Goal: Check status

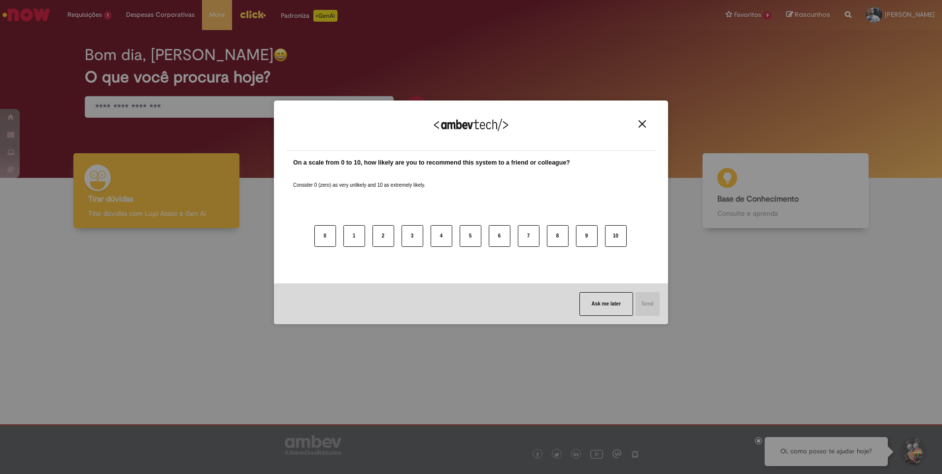
click at [640, 123] on img "Close" at bounding box center [641, 123] width 7 height 7
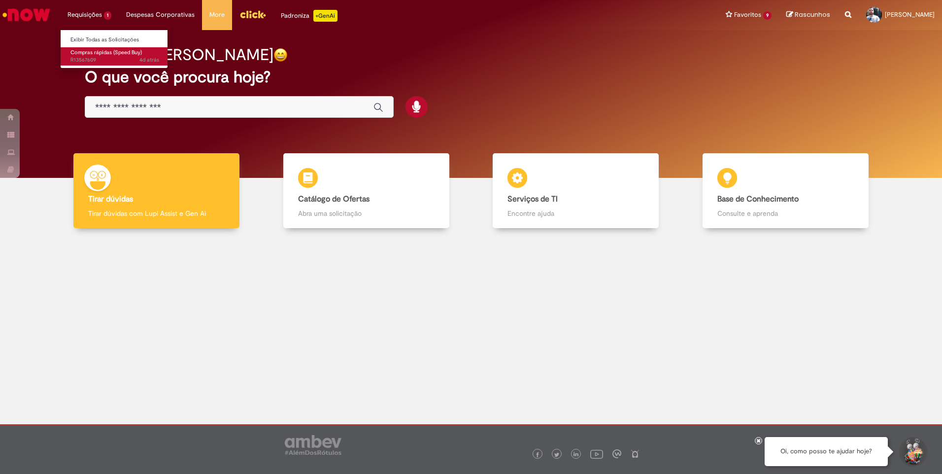
click at [91, 51] on span "Compras rápidas (Speed Buy)" at bounding box center [105, 52] width 71 height 7
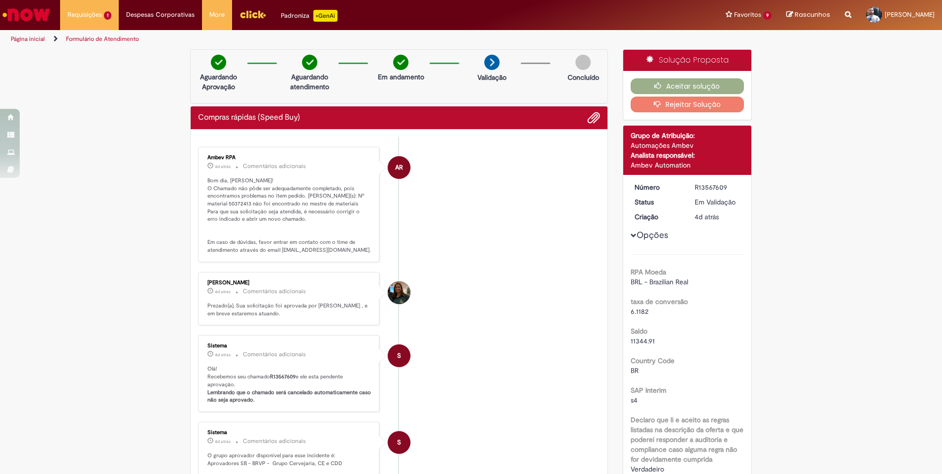
click at [209, 200] on p "Bom dia, [PERSON_NAME]! O Chamado não pôde ser adequadamente completado, pois e…" at bounding box center [289, 215] width 164 height 77
copy p "50372413"
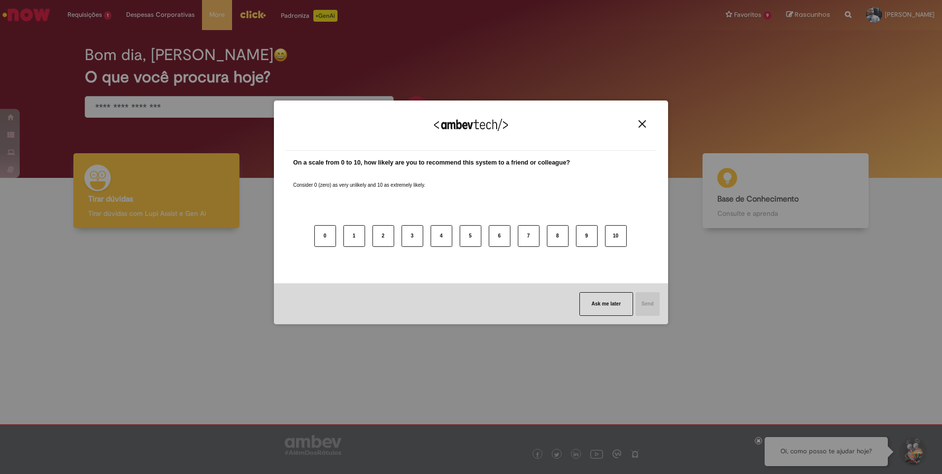
click at [641, 121] on img "Close" at bounding box center [641, 123] width 7 height 7
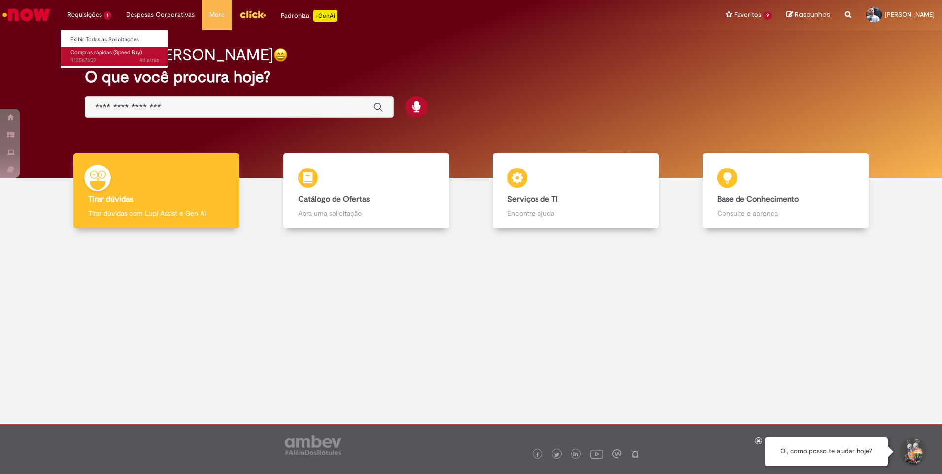
click at [90, 49] on span "Compras rápidas (Speed Buy)" at bounding box center [105, 52] width 71 height 7
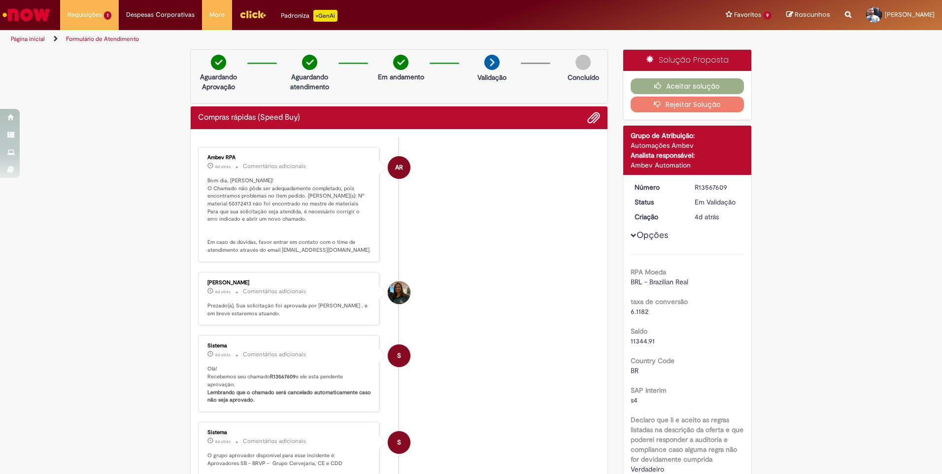
click at [217, 204] on p "Bom dia, [PERSON_NAME]! O Chamado não pôde ser adequadamente completado, pois e…" at bounding box center [289, 215] width 164 height 77
copy p "50372413"
click at [526, 216] on li "AR Ambev RPA 4d atrás 4 dias atrás Comentários adicionais Bom dia, [PERSON_NAME…" at bounding box center [399, 204] width 402 height 115
